Goal: Information Seeking & Learning: Check status

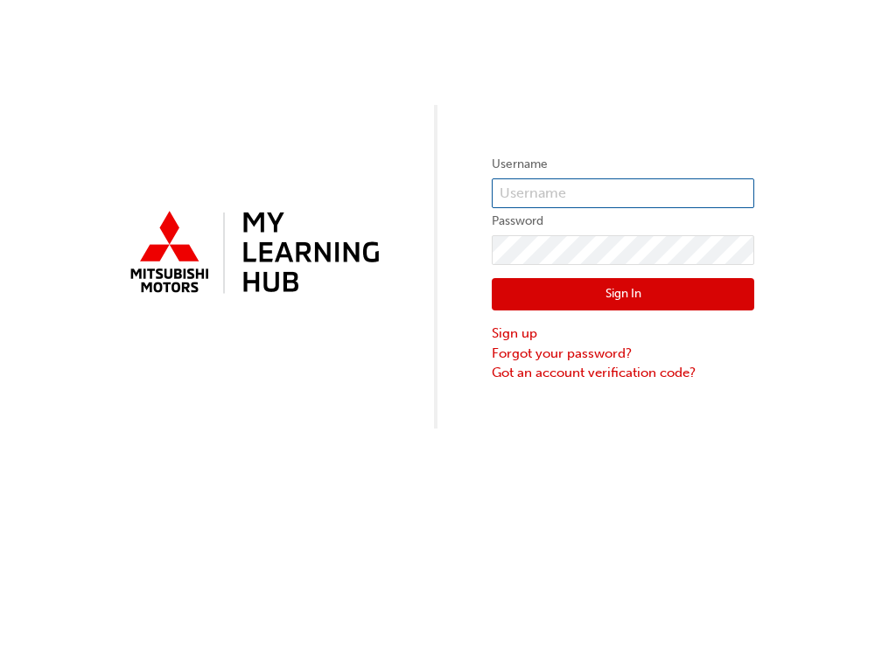
type input "[PERSON_NAME][EMAIL_ADDRESS][DOMAIN_NAME]"
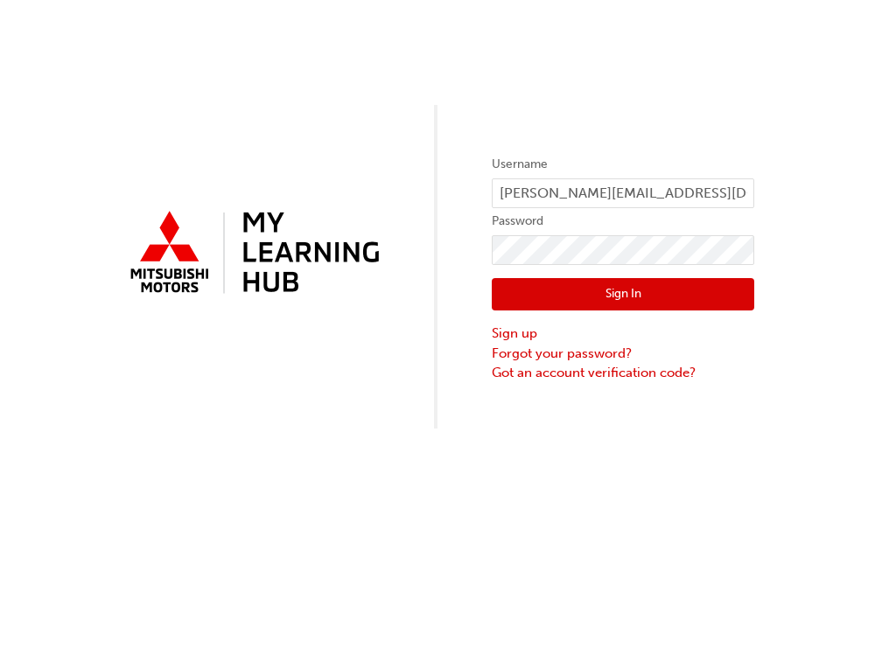
drag, startPoint x: 0, startPoint y: 0, endPoint x: 604, endPoint y: 301, distance: 675.2
click at [604, 301] on button "Sign In" at bounding box center [623, 294] width 262 height 33
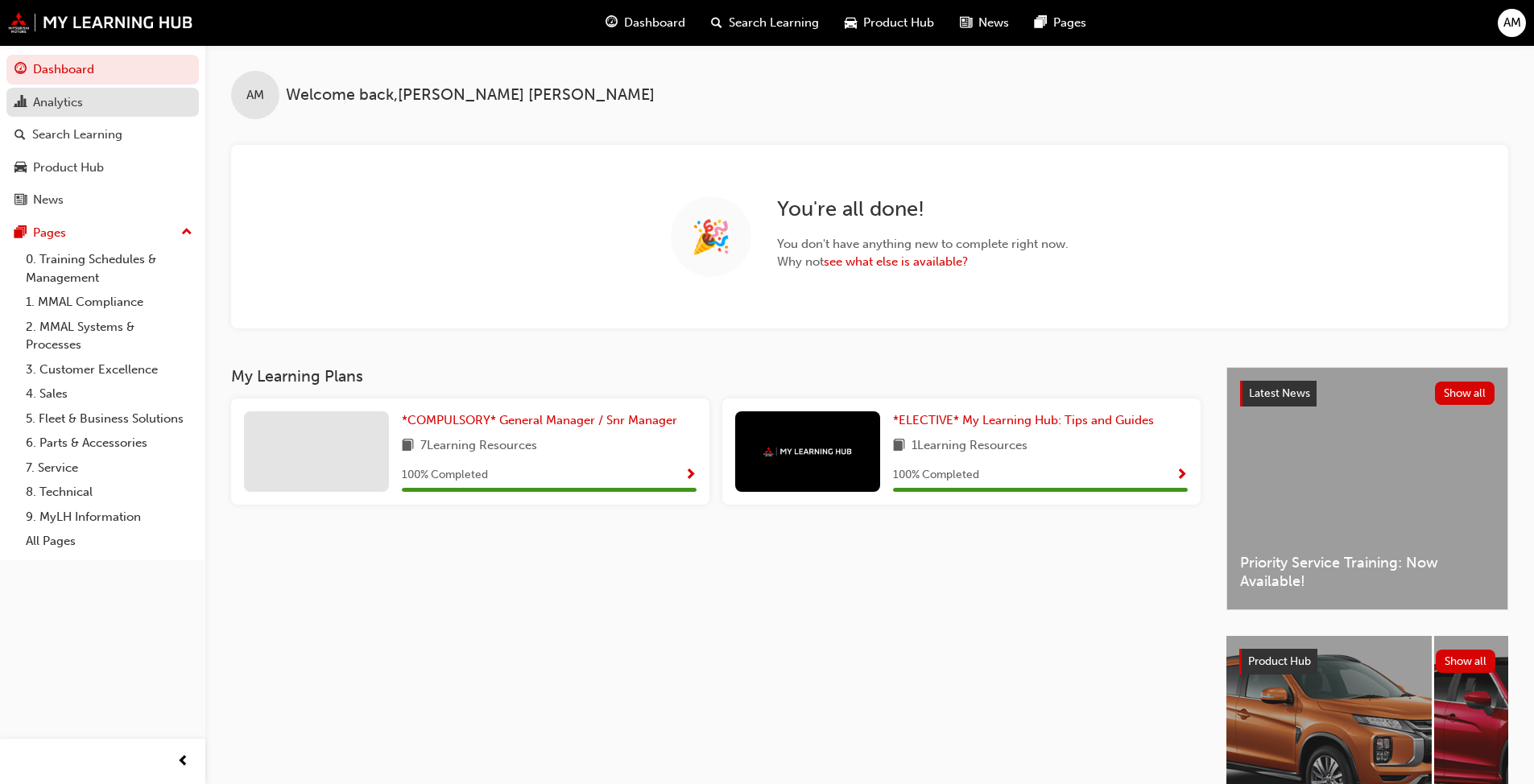
click at [72, 97] on div "Analytics" at bounding box center [58, 102] width 50 height 18
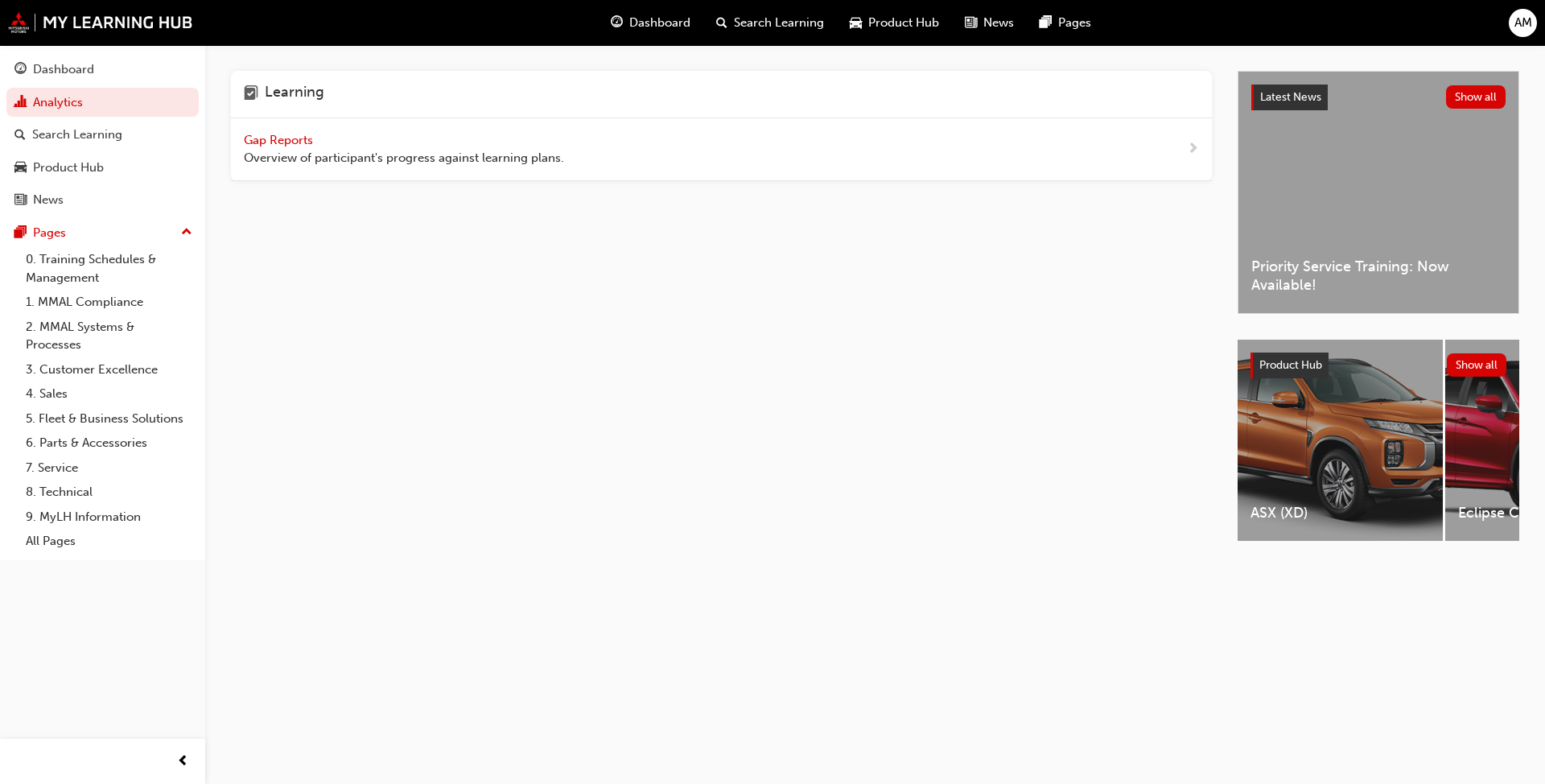
click at [395, 149] on span "Overview of participant's progress against learning plans." at bounding box center [404, 158] width 320 height 18
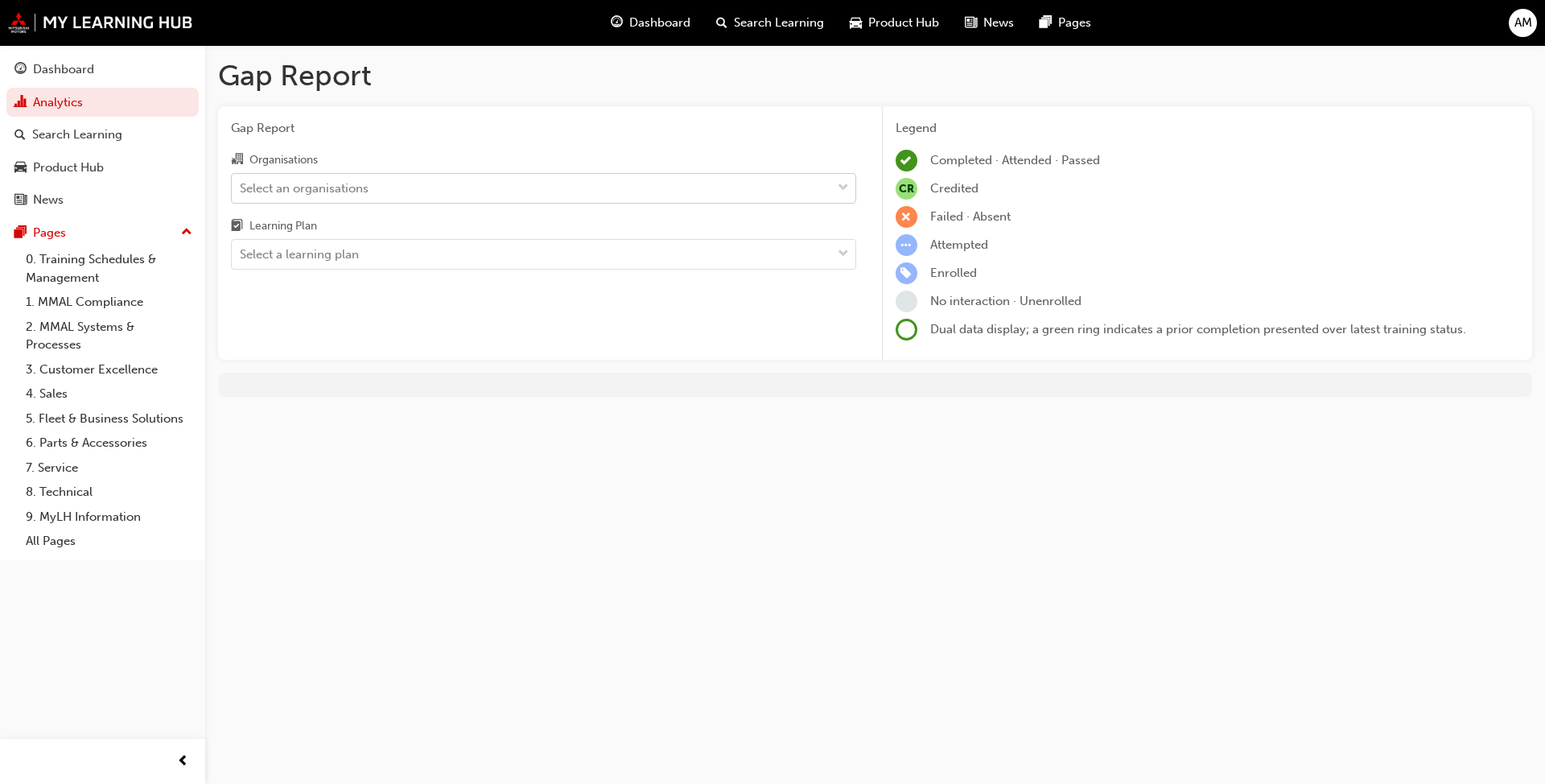
click at [403, 196] on div "Select an organisations" at bounding box center [532, 188] width 600 height 29
click at [241, 194] on input "Organisations Select an organisations" at bounding box center [241, 187] width 2 height 14
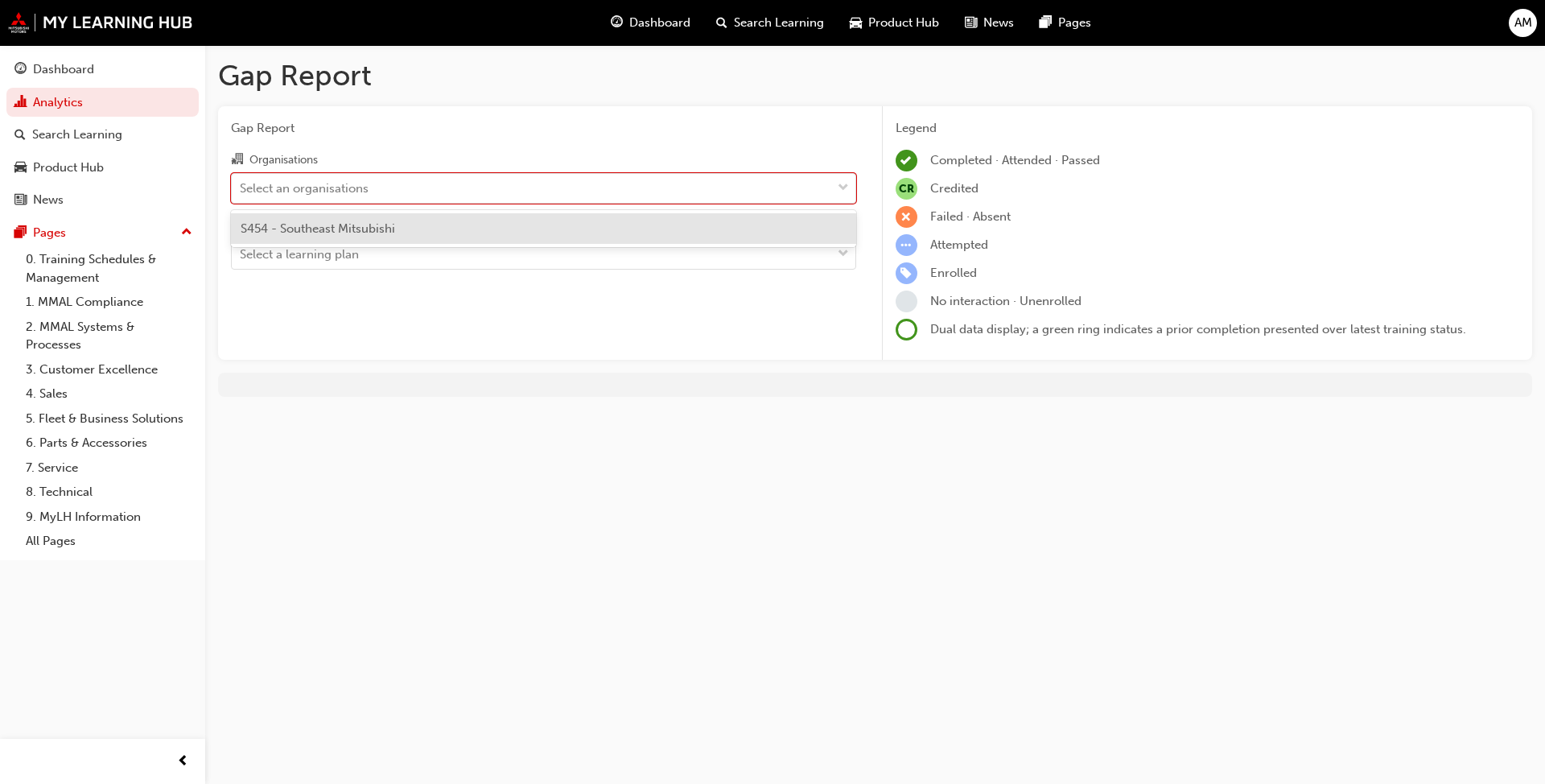
click at [395, 228] on span "S454 - Southeast Mitsubishi" at bounding box center [318, 229] width 155 height 15
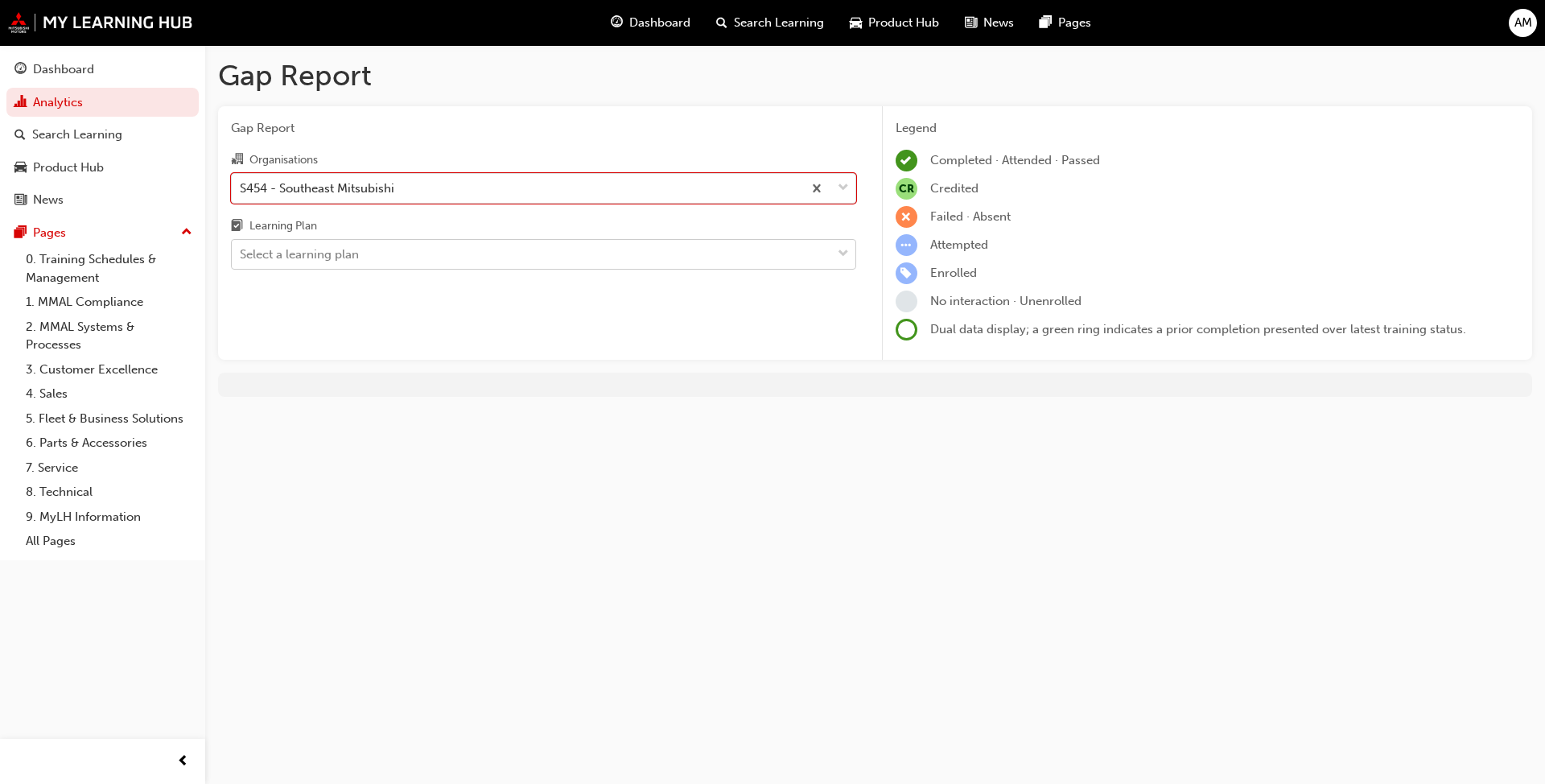
click at [375, 256] on div "Select a learning plan" at bounding box center [532, 255] width 600 height 29
click at [241, 256] on input "Learning Plan Select a learning plan" at bounding box center [241, 254] width 2 height 14
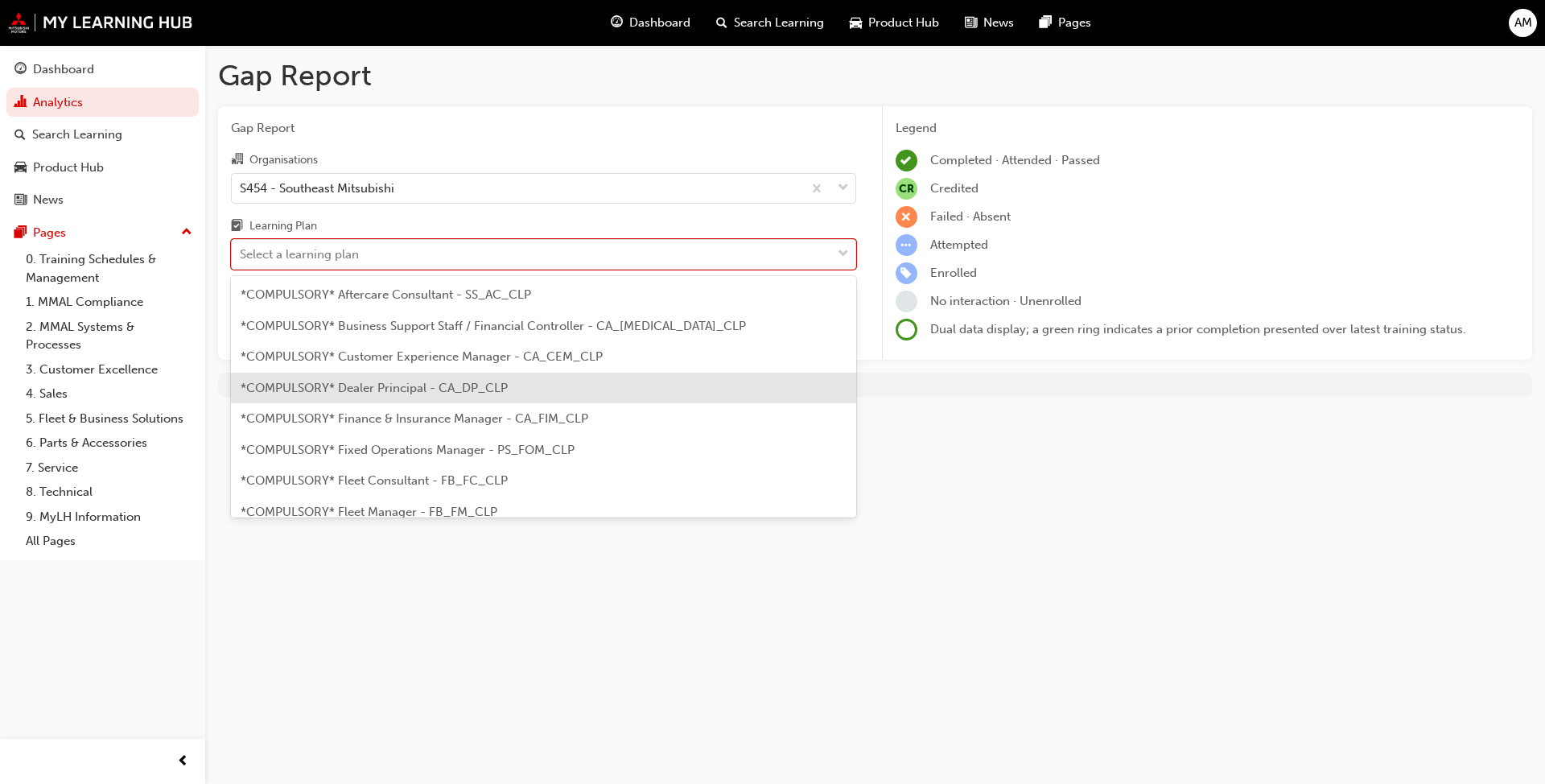
click at [363, 384] on span "*COMPULSORY* Dealer Principal - CA_DP_CLP" at bounding box center [375, 388] width 267 height 15
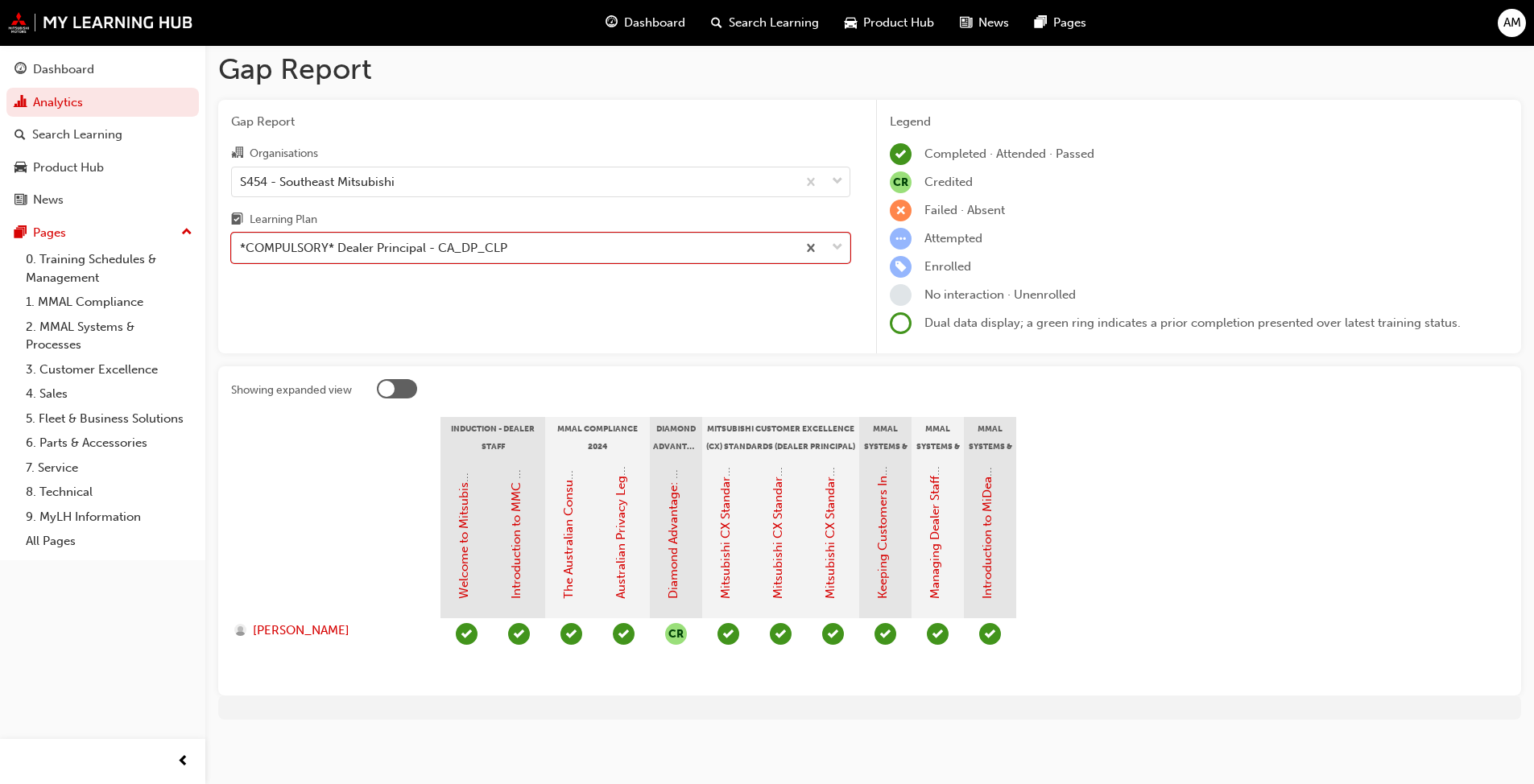
scroll to position [8, 0]
click at [407, 238] on div "*COMPULSORY* Dealer Principal - CA_DP_CLP" at bounding box center [374, 247] width 267 height 18
click at [241, 239] on input "Learning Plan option *COMPULSORY* Dealer Principal - CA_DP_CLP, selected. 0 res…" at bounding box center [241, 246] width 2 height 14
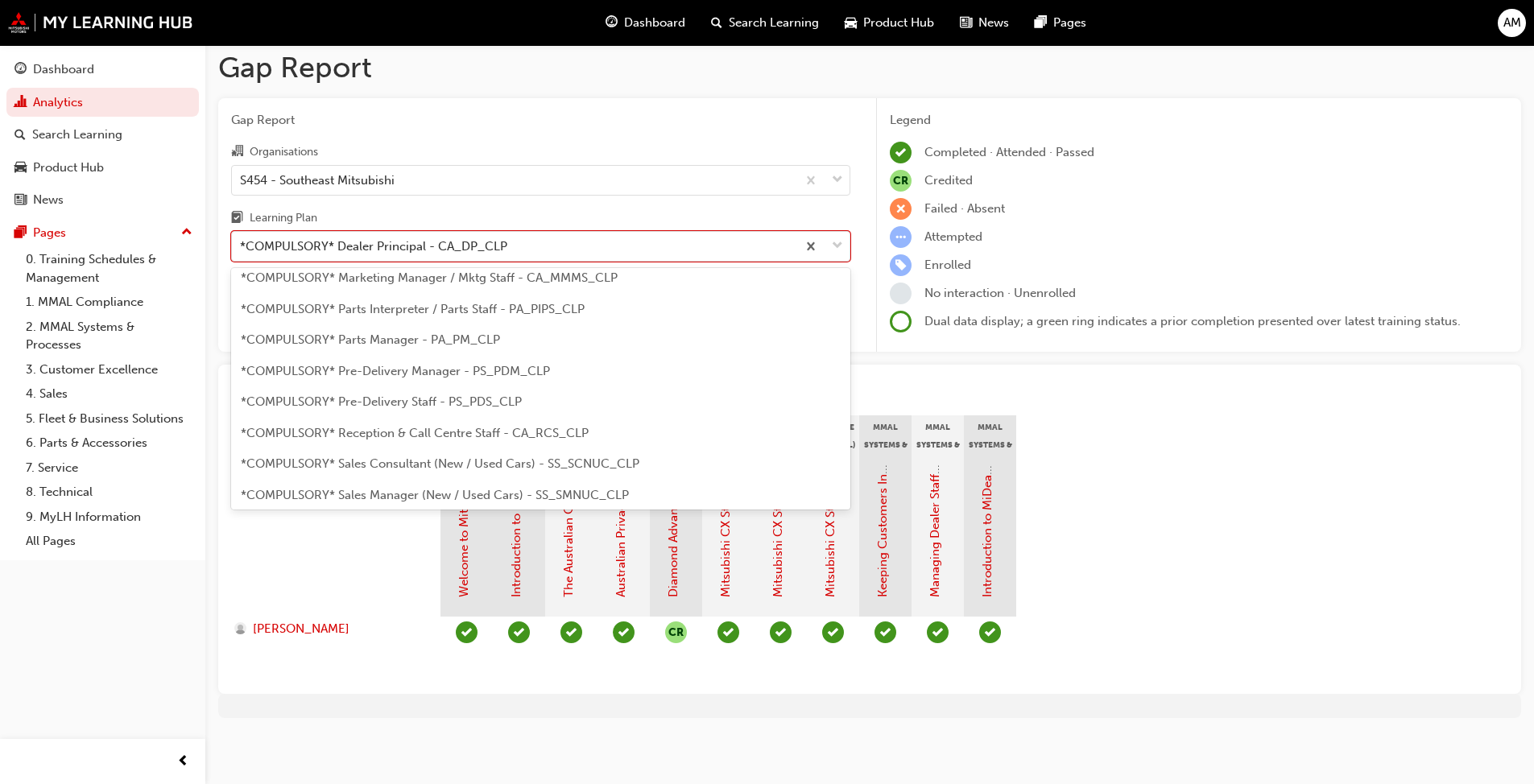
scroll to position [322, 0]
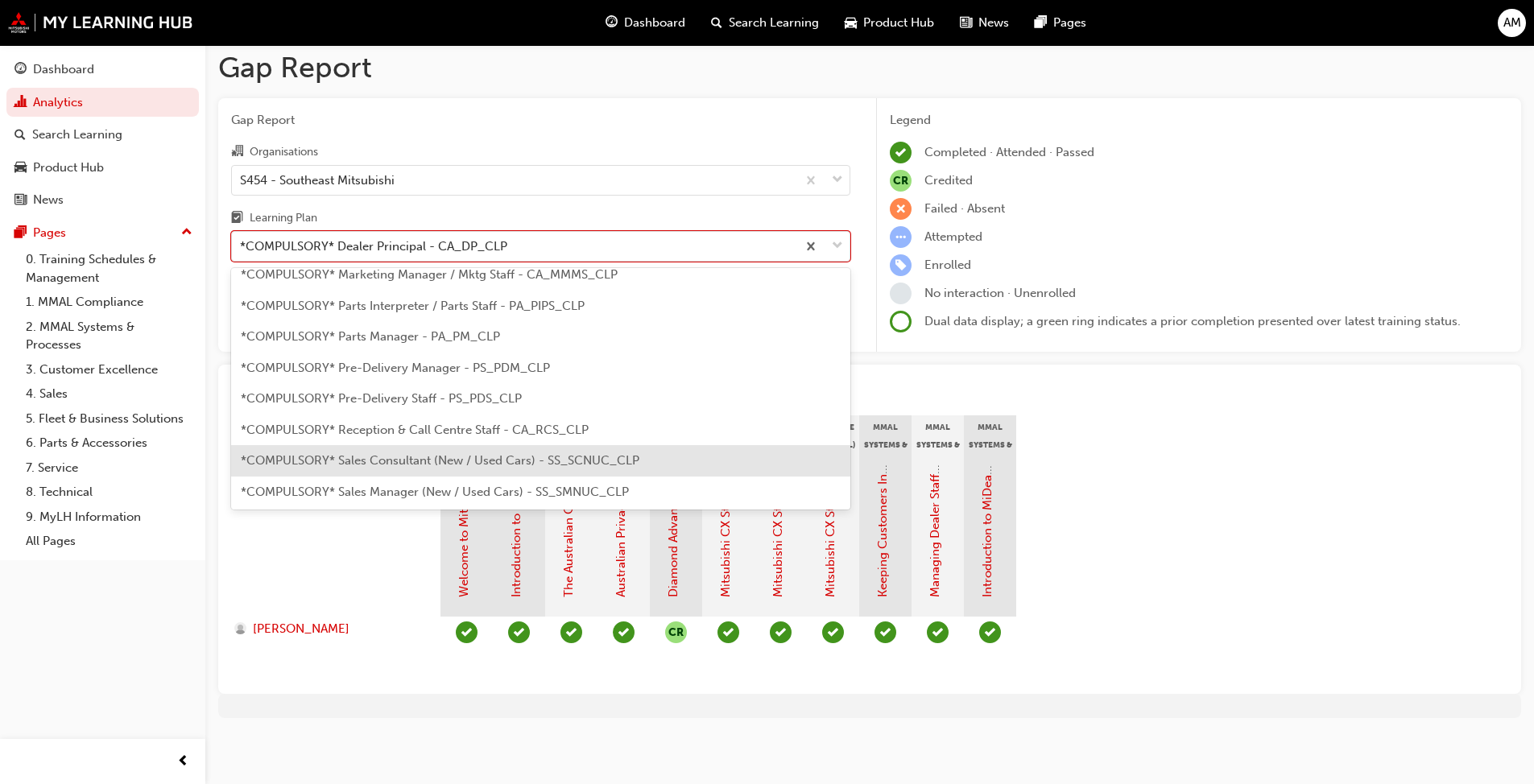
click at [413, 464] on span "*COMPULSORY* Sales Consultant (New / Used Cars) - SS_SCNUC_CLP" at bounding box center [440, 460] width 399 height 15
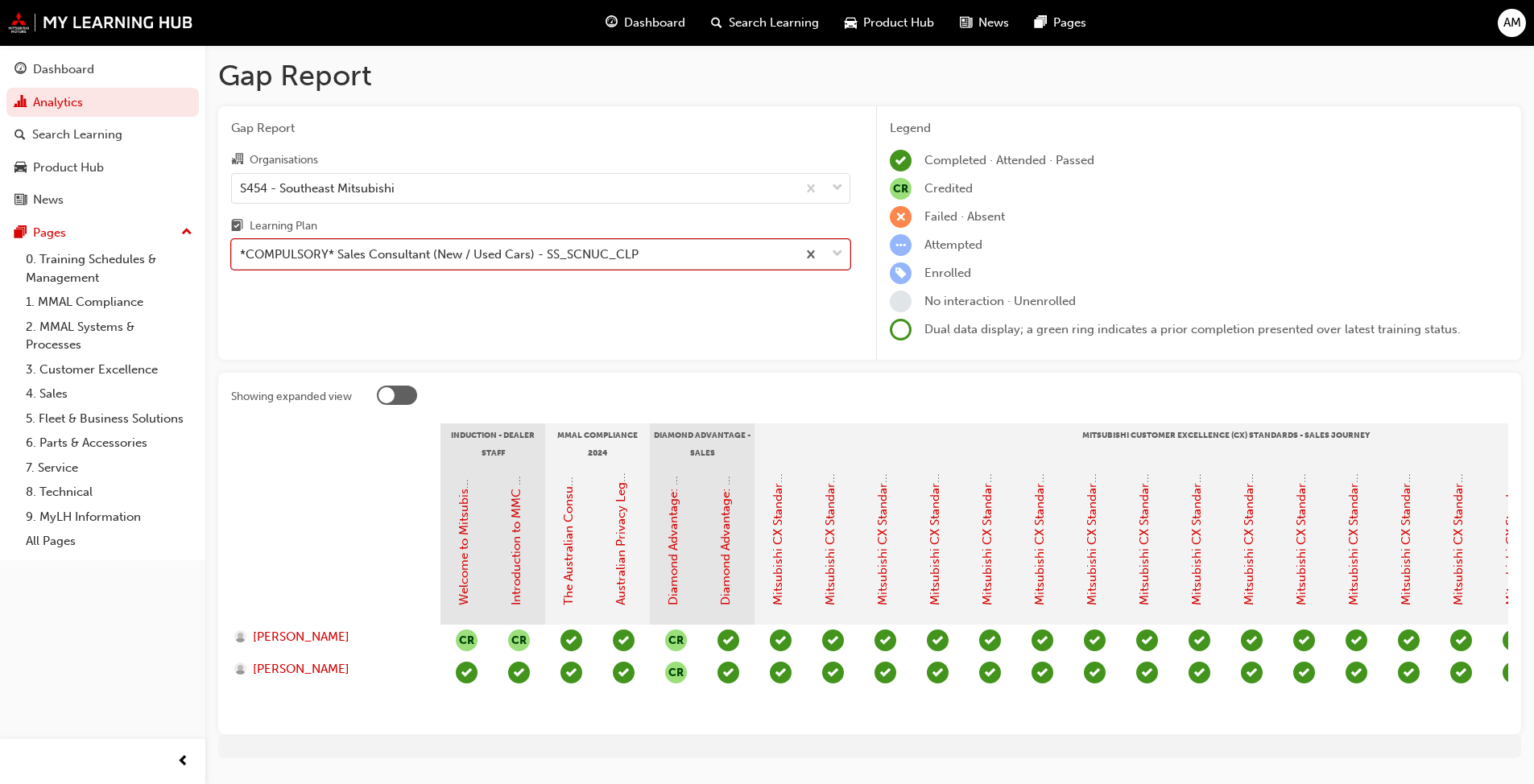
click at [303, 252] on div "*COMPULSORY* Sales Consultant (New / Used Cars) - SS_SCNUC_CLP" at bounding box center [439, 255] width 399 height 18
click at [241, 252] on input "Learning Plan option *COMPULSORY* Sales Consultant (New / Used Cars) - SS_SCNUC…" at bounding box center [241, 254] width 2 height 14
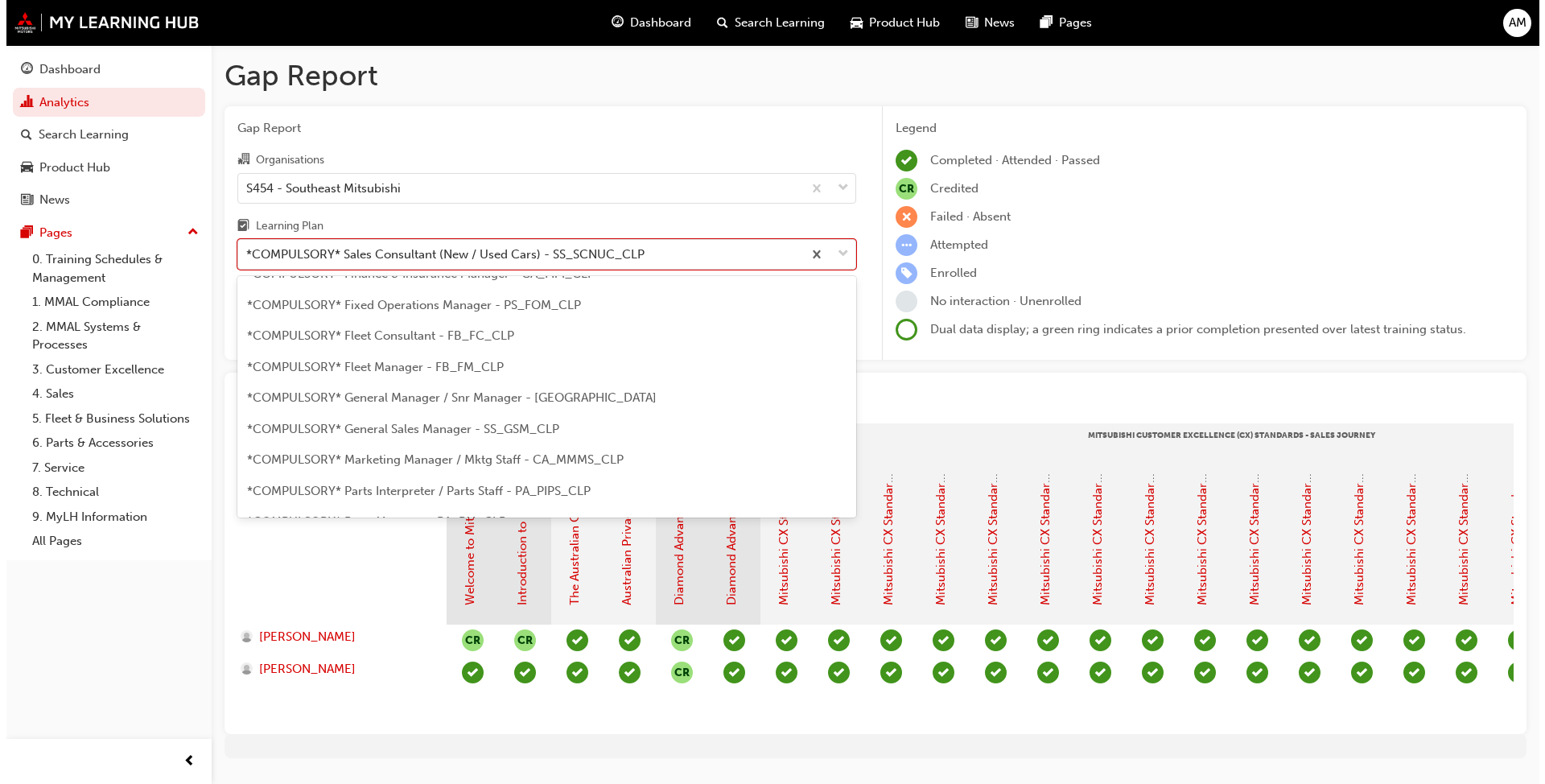
scroll to position [138, 0]
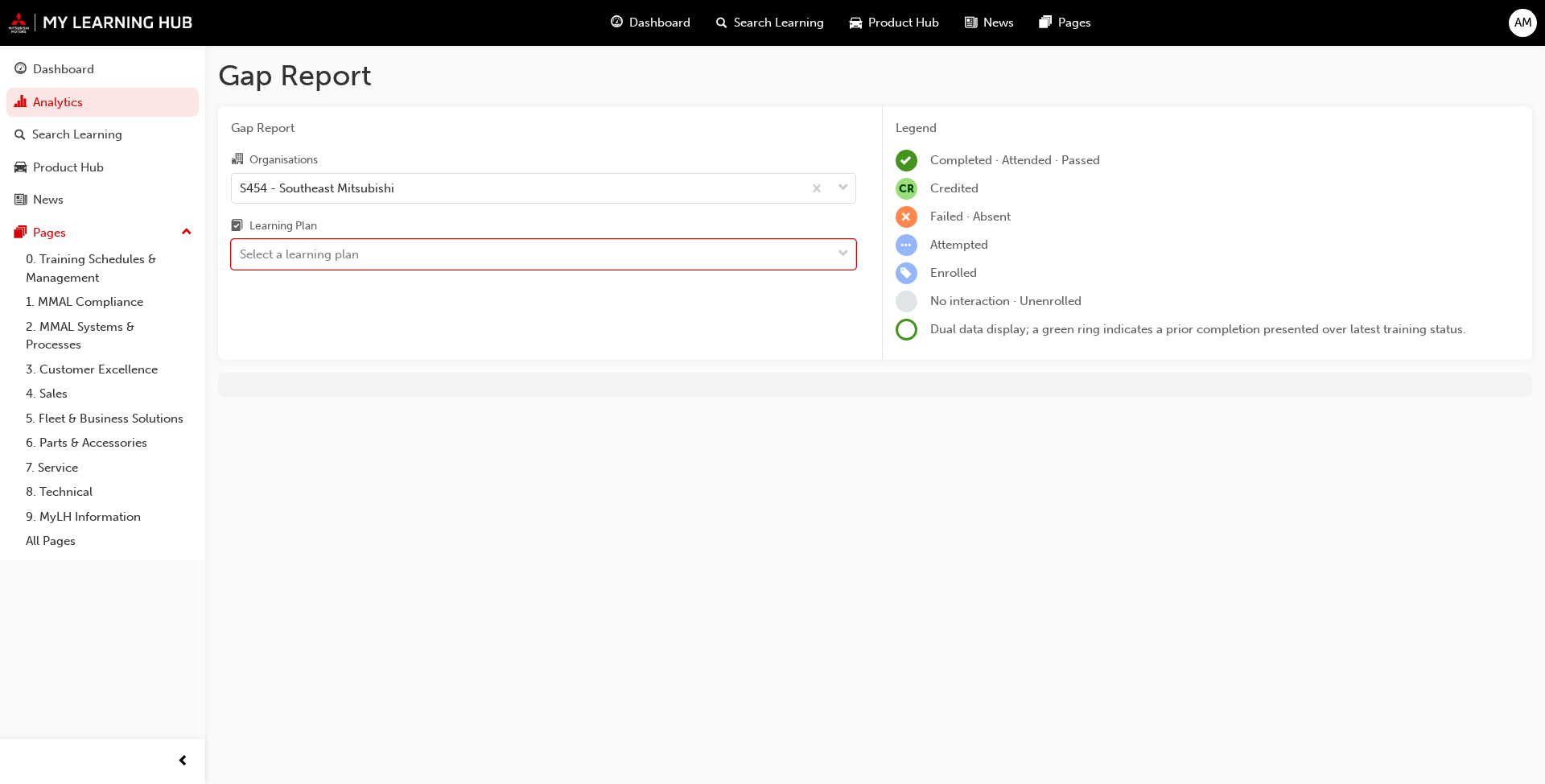
click at [792, 25] on span "AM" at bounding box center [1523, 23] width 17 height 18
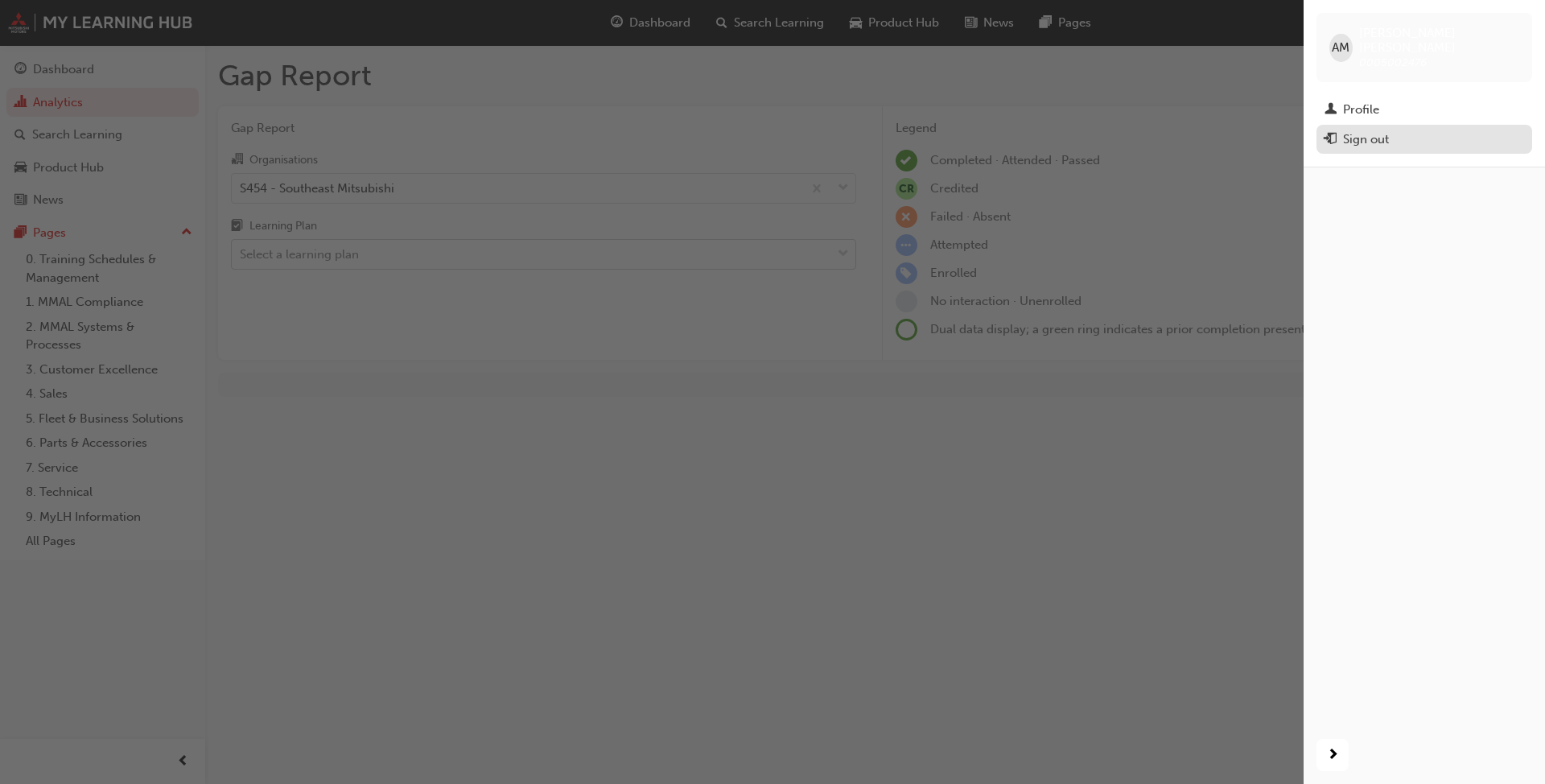
click at [792, 130] on div "Sign out" at bounding box center [1424, 140] width 200 height 20
